Goal: Task Accomplishment & Management: Manage account settings

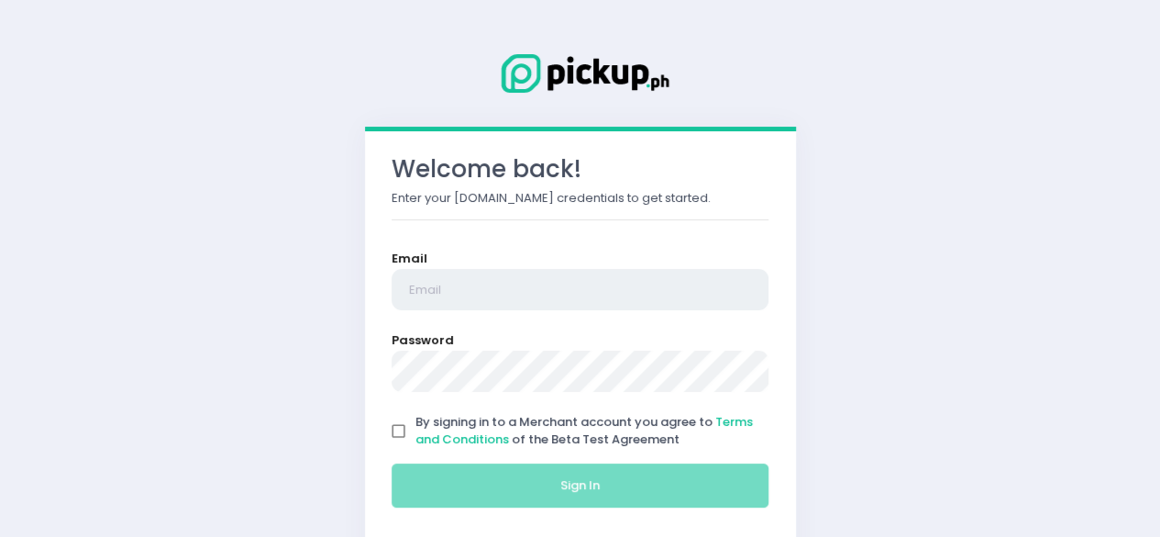
type input "[EMAIL_ADDRESS][DOMAIN_NAME]"
click at [390, 430] on input "By signing in to a Merchant account you agree to Terms and Conditions of the Be…" at bounding box center [399, 431] width 35 height 35
checkbox input "true"
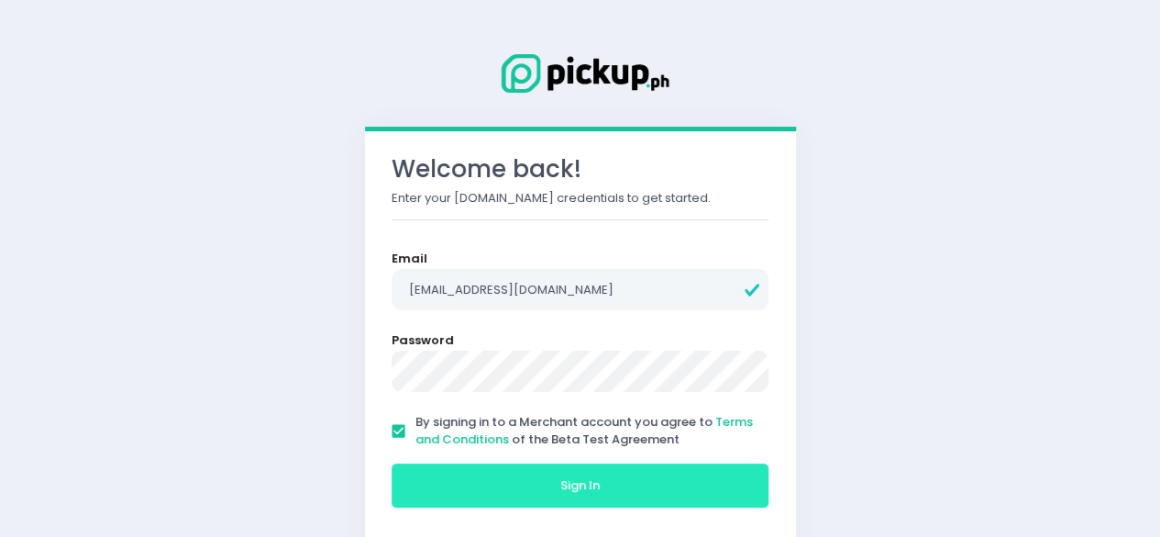
click at [543, 479] on button "Sign In" at bounding box center [581, 485] width 378 height 44
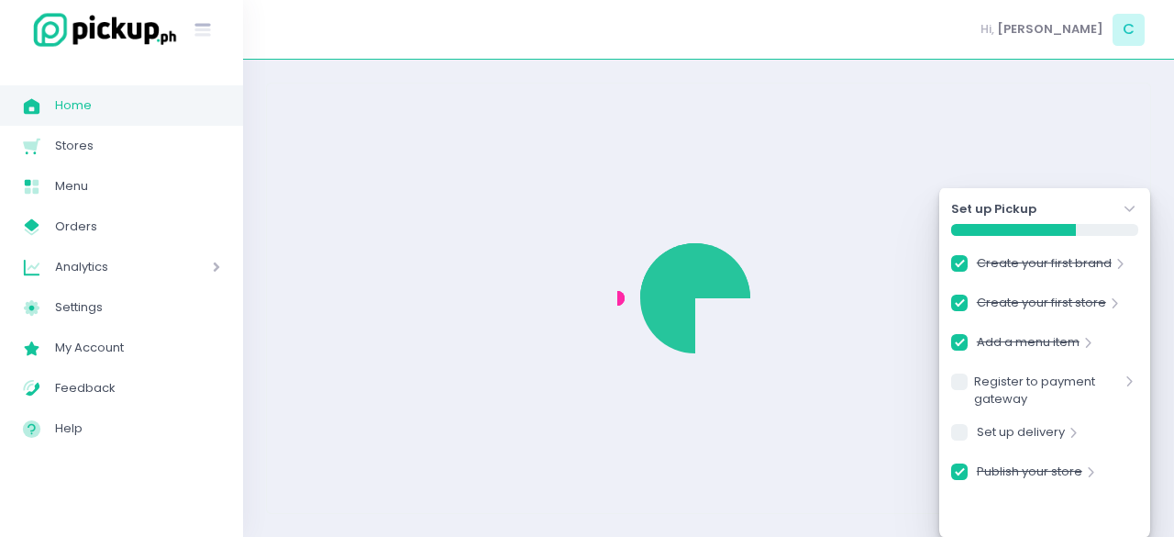
checkbox input "true"
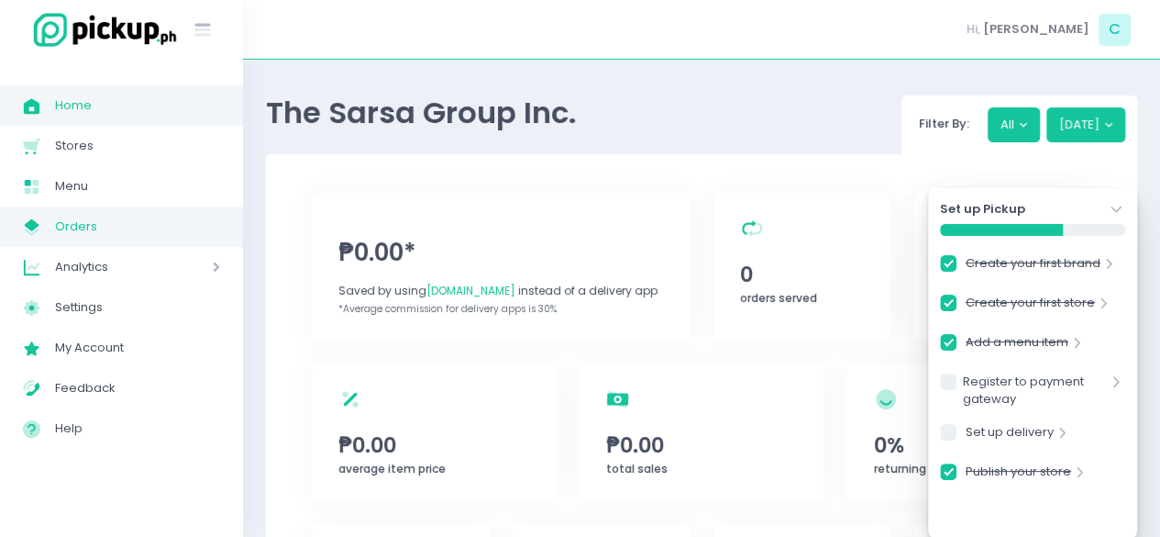
click at [97, 224] on span "Orders" at bounding box center [137, 227] width 165 height 24
checkbox input "true"
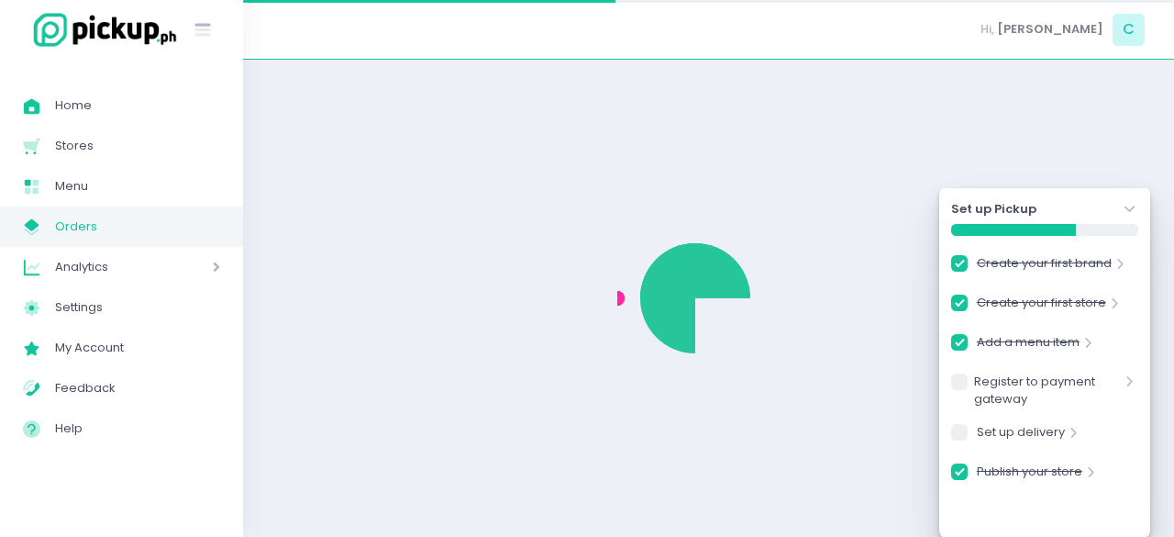
checkbox input "true"
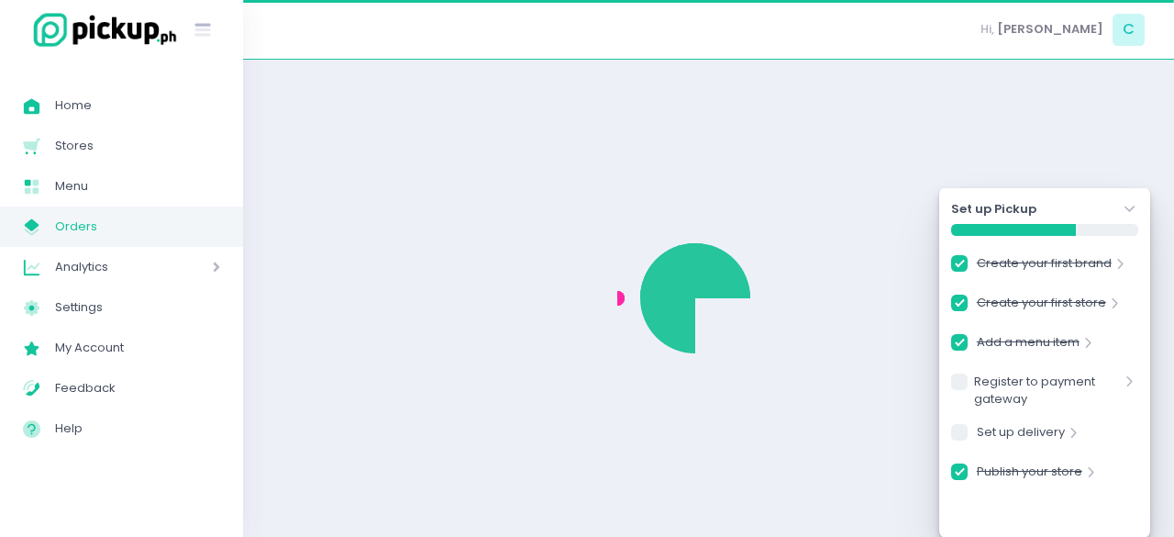
checkbox input "true"
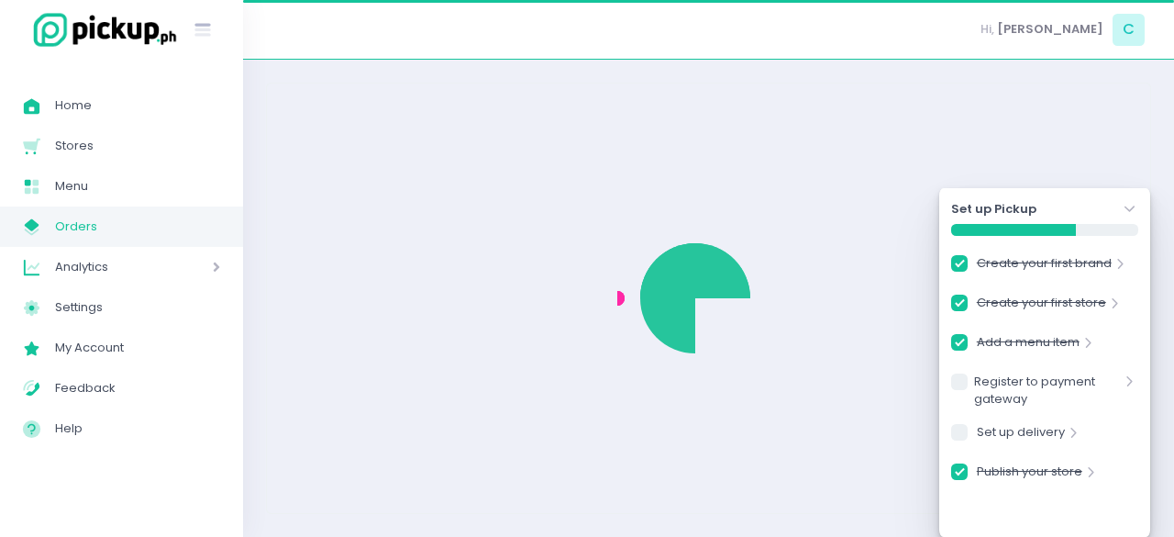
checkbox input "true"
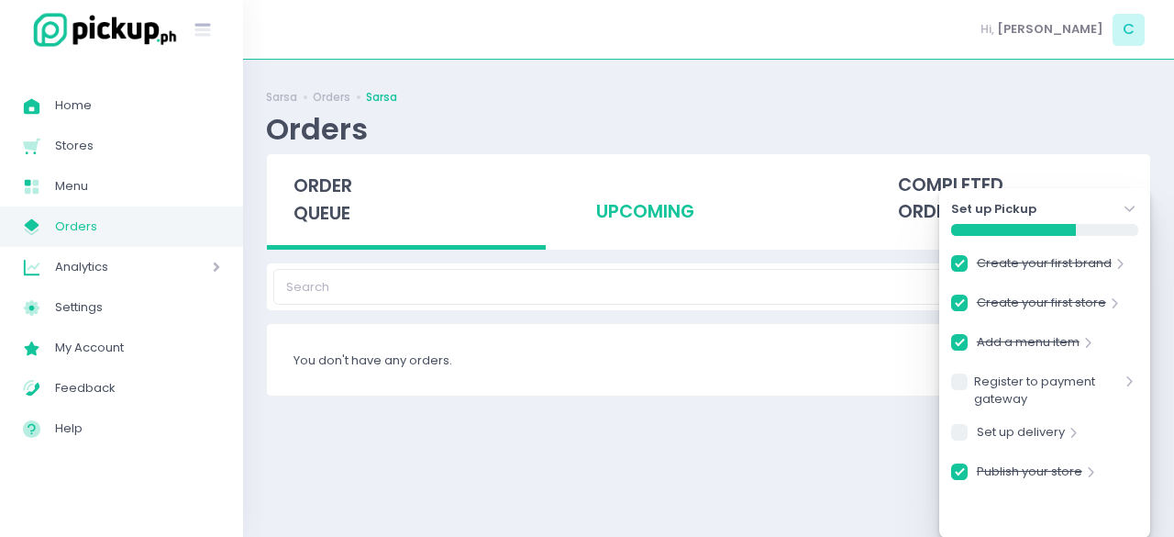
click at [663, 232] on div "upcoming" at bounding box center [708, 199] width 279 height 90
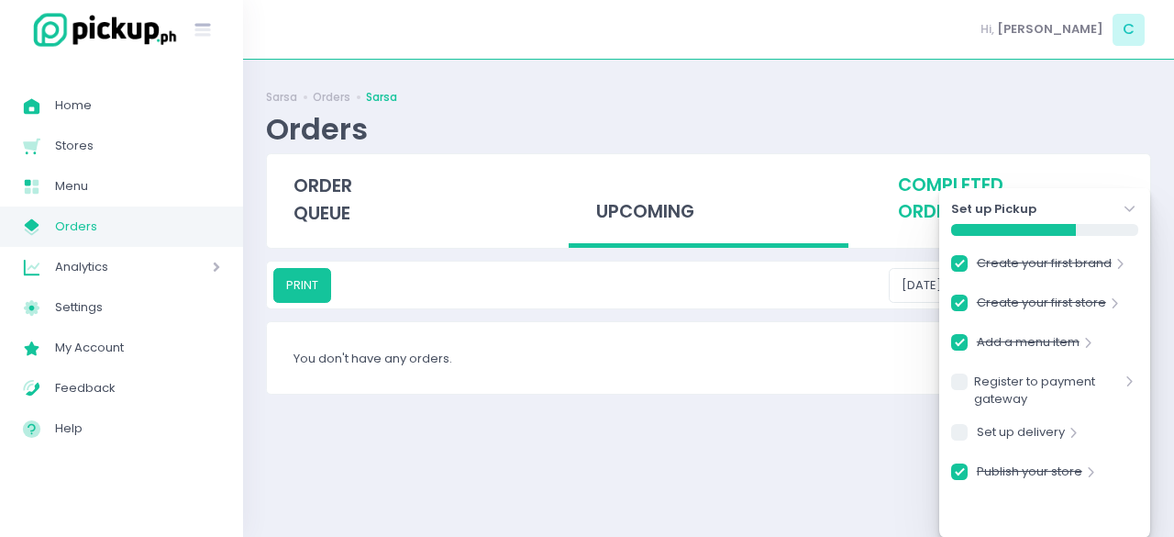
click at [921, 195] on div "completed orders" at bounding box center [1010, 199] width 279 height 90
